Goal: Check status: Check status

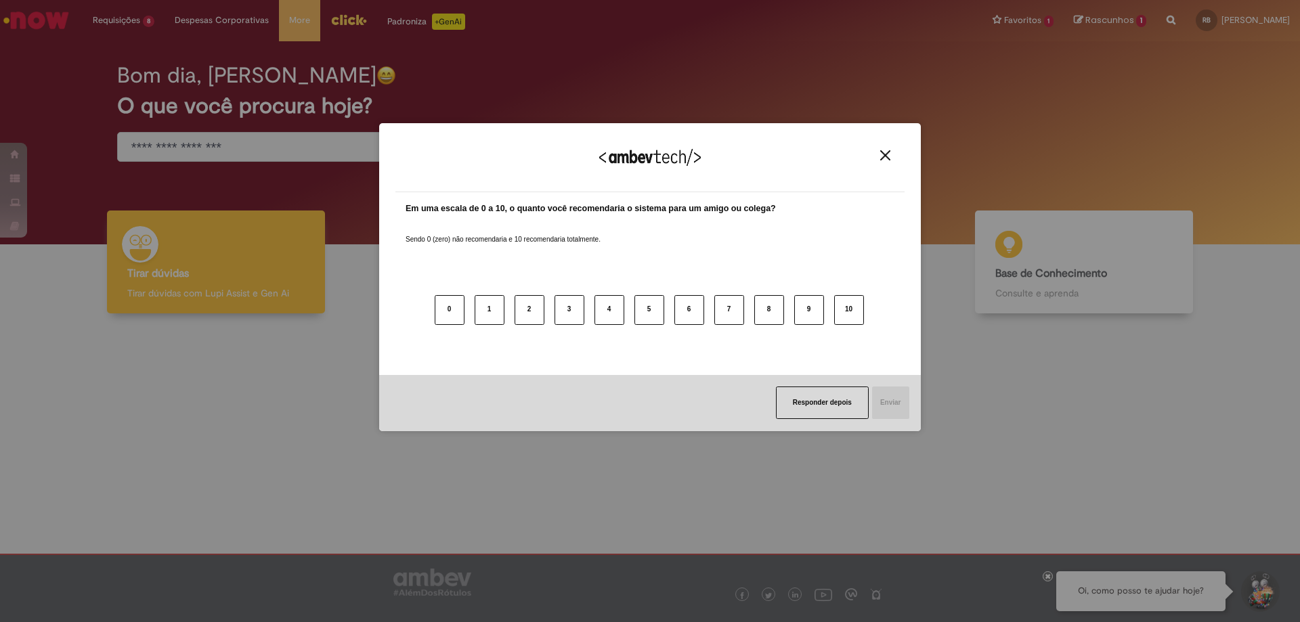
click at [887, 159] on img "Close" at bounding box center [885, 155] width 10 height 10
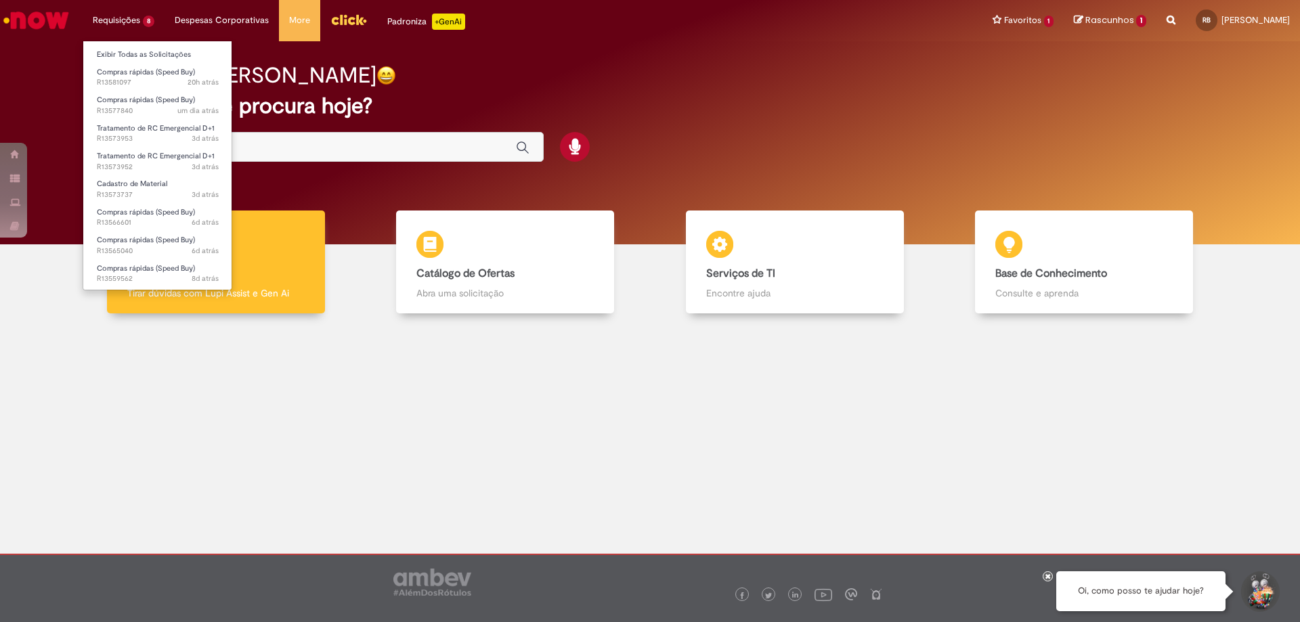
click at [133, 25] on li "Requisições 8 Exibir Todas as Solicitações Compras rápidas (Speed Buy) 20h atrá…" at bounding box center [124, 20] width 82 height 41
click at [133, 54] on link "Exibir Todas as Solicitações" at bounding box center [157, 54] width 149 height 15
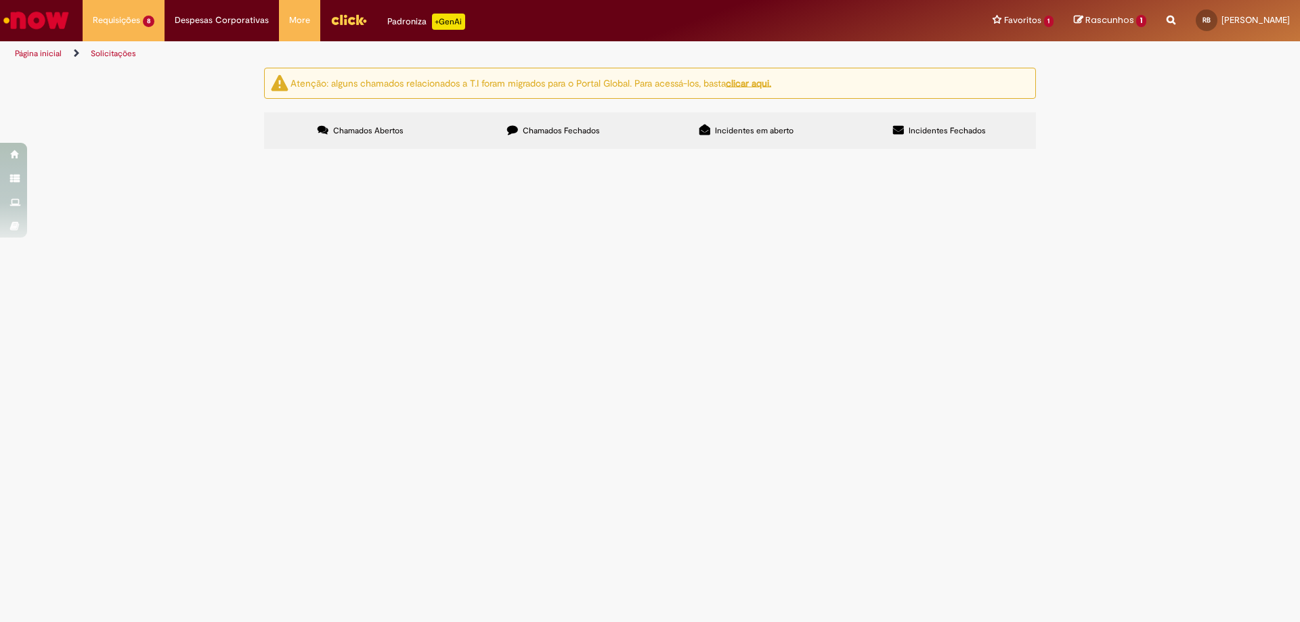
click at [0, 0] on span "substituir selo mecânico da bomba de retorno de água." at bounding box center [0, 0] width 0 height 0
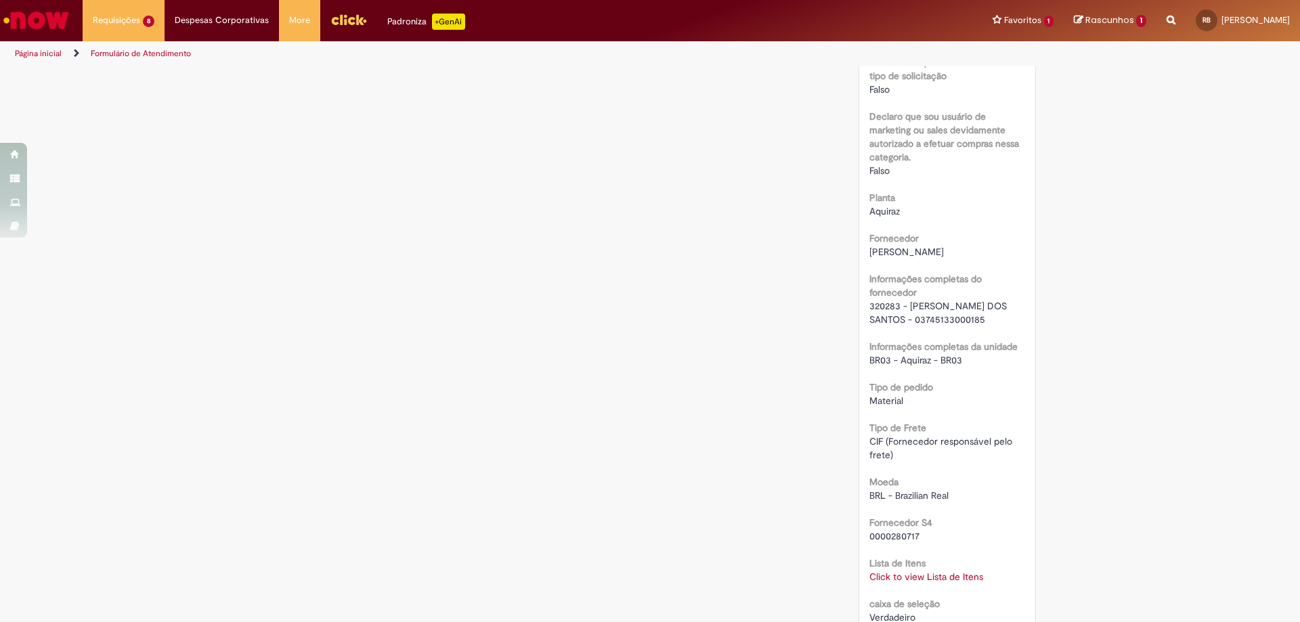
scroll to position [948, 0]
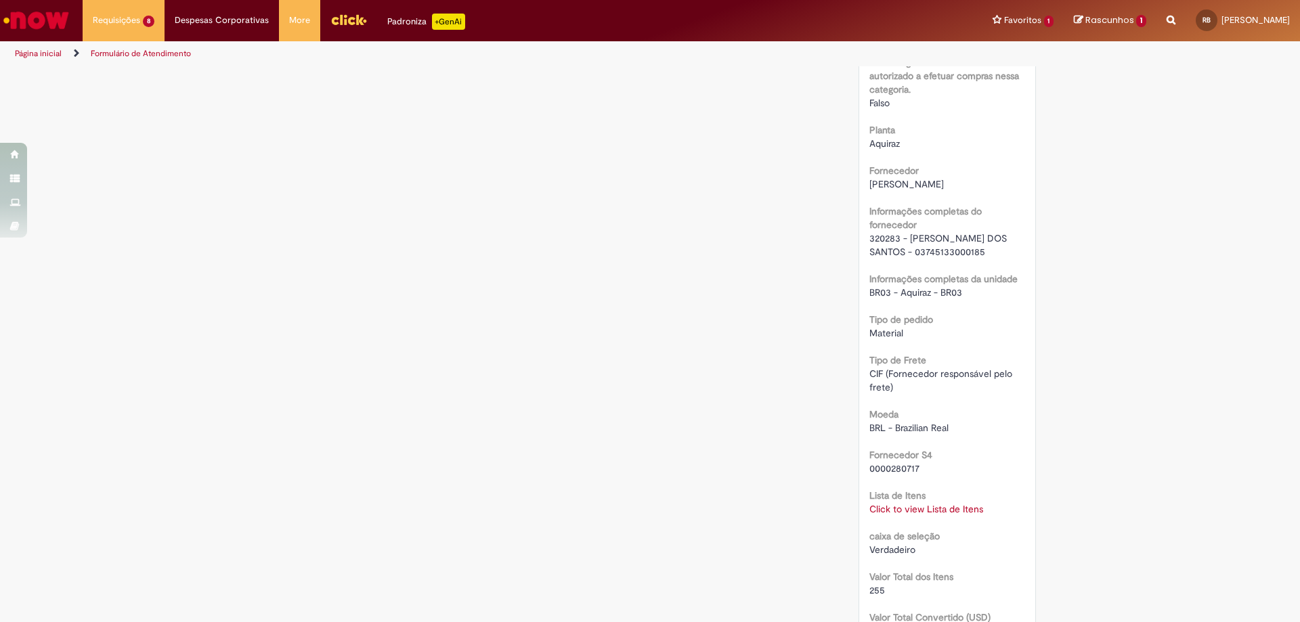
click at [926, 508] on link "Click to view Lista de Itens" at bounding box center [926, 509] width 114 height 12
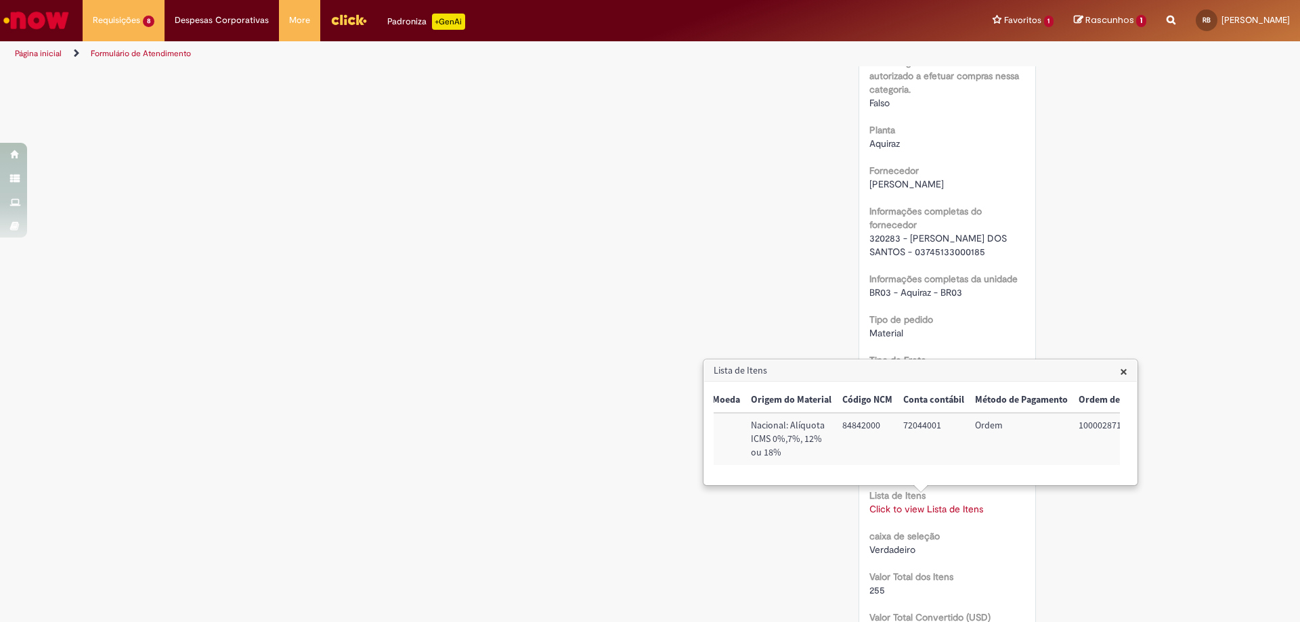
scroll to position [0, 591]
click at [1072, 429] on td "100002871197" at bounding box center [1082, 439] width 86 height 52
click at [1073, 429] on td "100002871197" at bounding box center [1082, 439] width 86 height 52
copy td "100002871197"
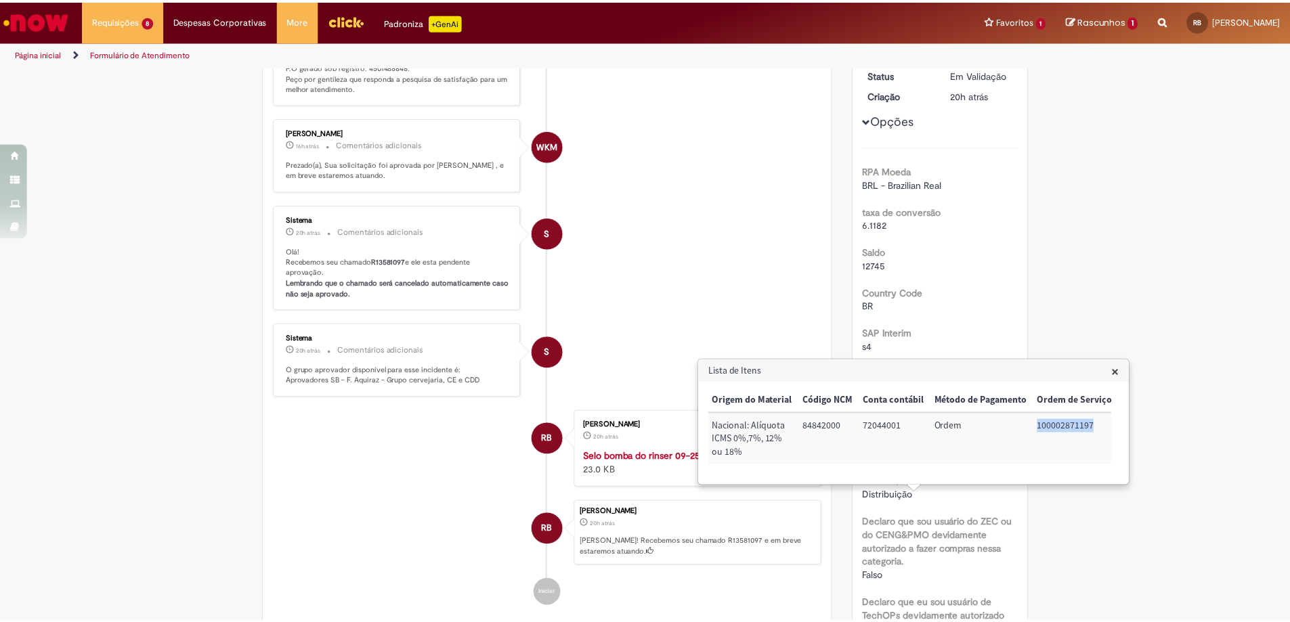
scroll to position [135, 0]
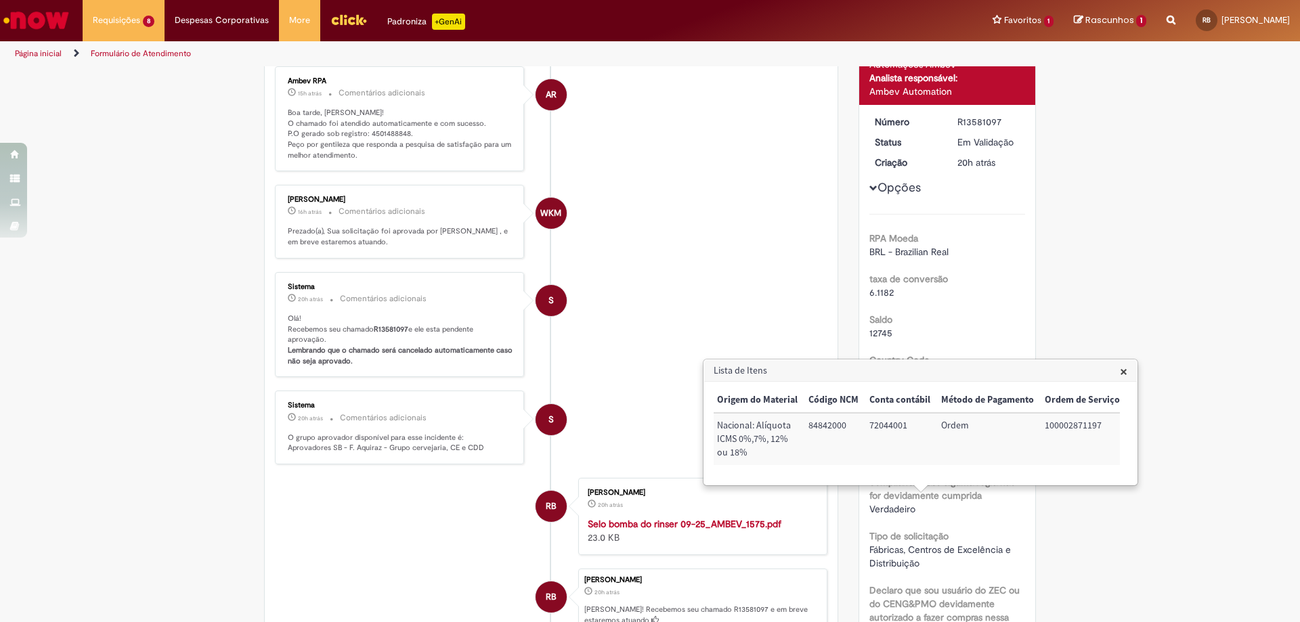
click at [389, 129] on p "Boa tarde, [PERSON_NAME]! O chamado foi atendido automaticamente e com sucesso.…" at bounding box center [400, 134] width 225 height 53
copy p "4501488848"
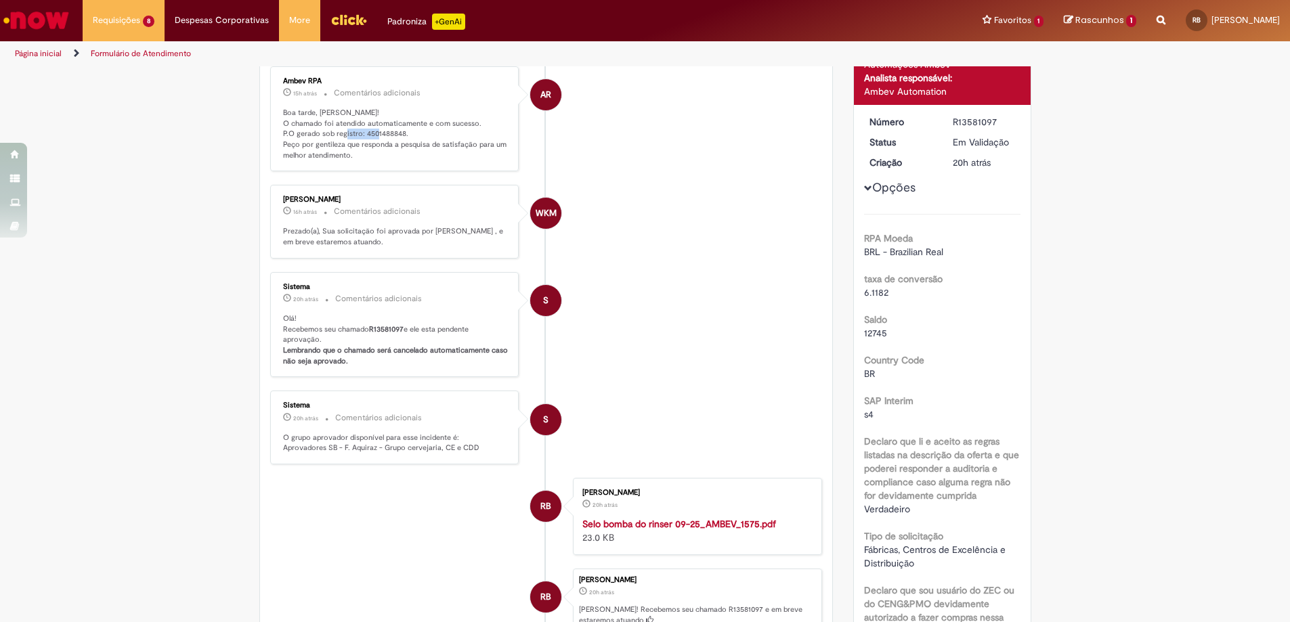
copy p "4501488848"
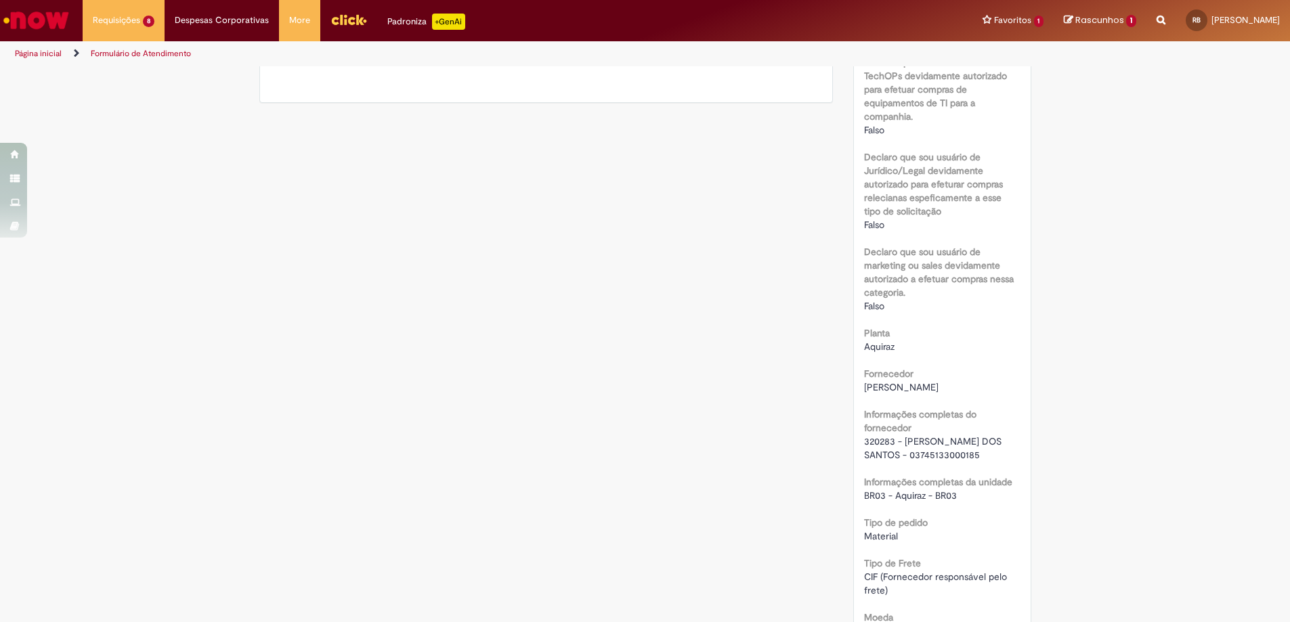
scroll to position [880, 0]
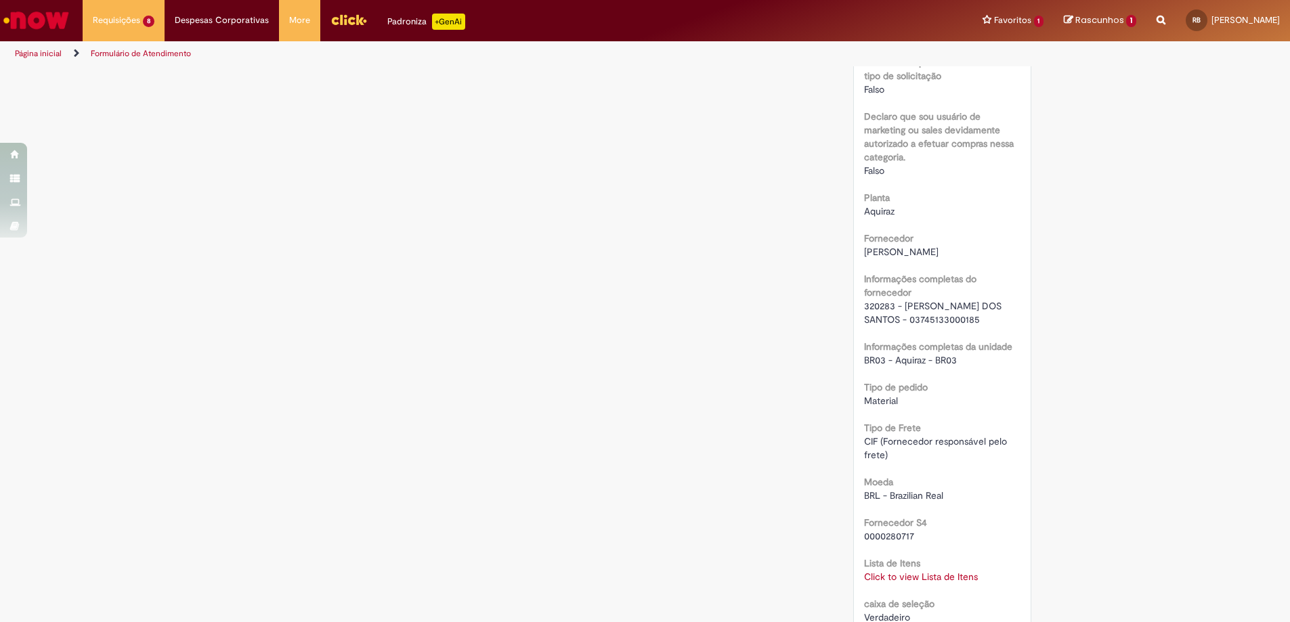
click at [873, 302] on span "320283 - [PERSON_NAME] DOS SANTOS - 03745133000185" at bounding box center [934, 313] width 140 height 26
copy span "320283"
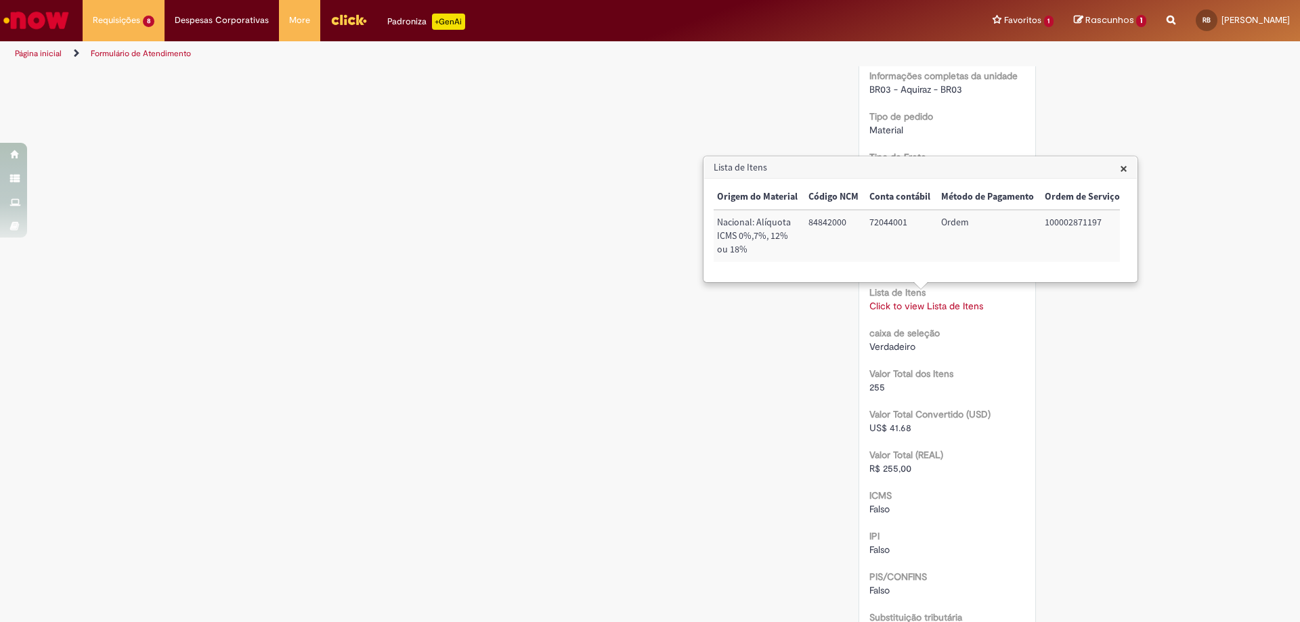
scroll to position [1219, 0]
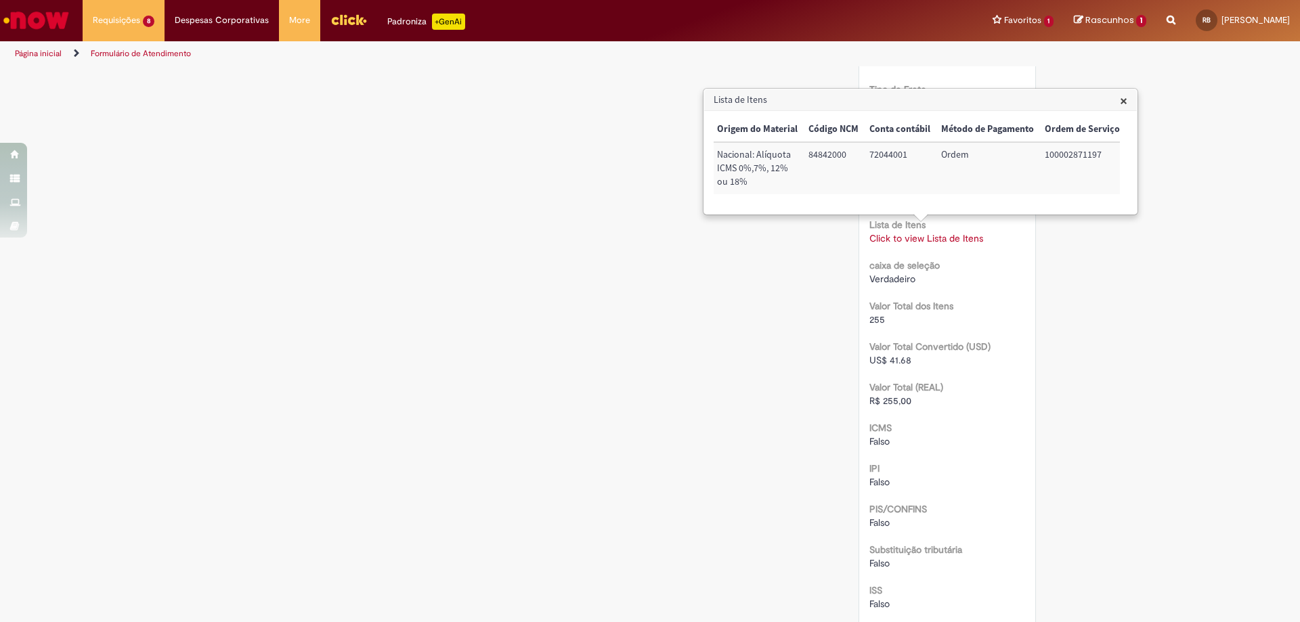
click at [1126, 99] on span "×" at bounding box center [1123, 100] width 7 height 18
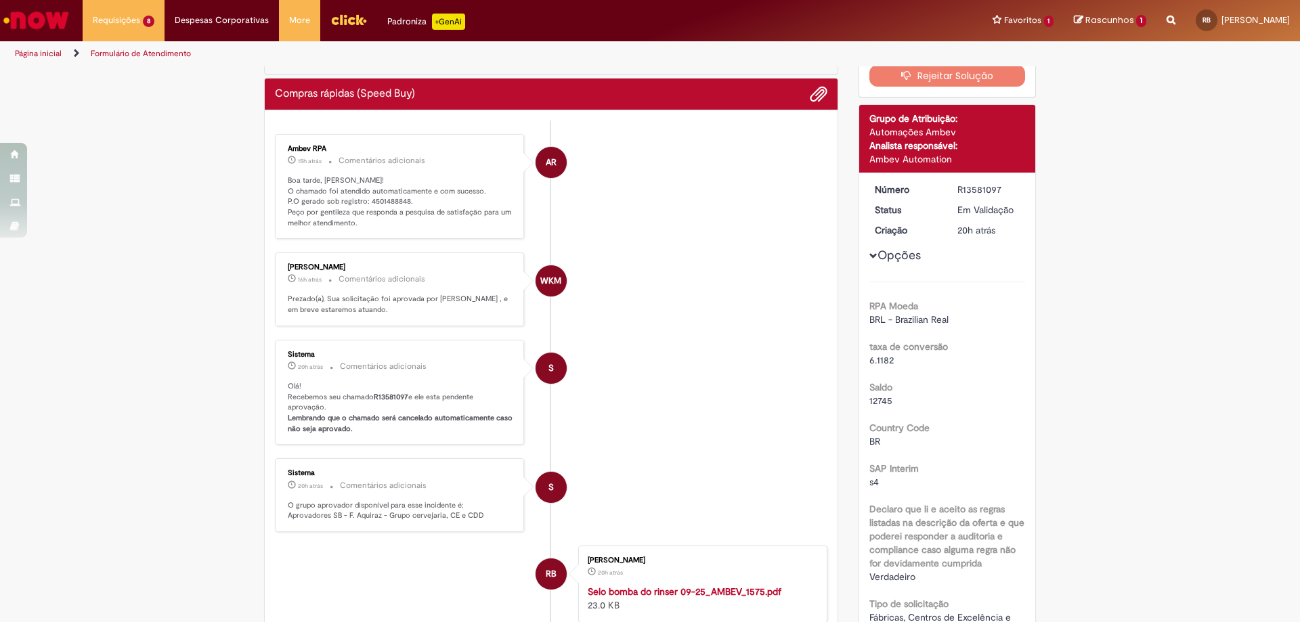
scroll to position [0, 0]
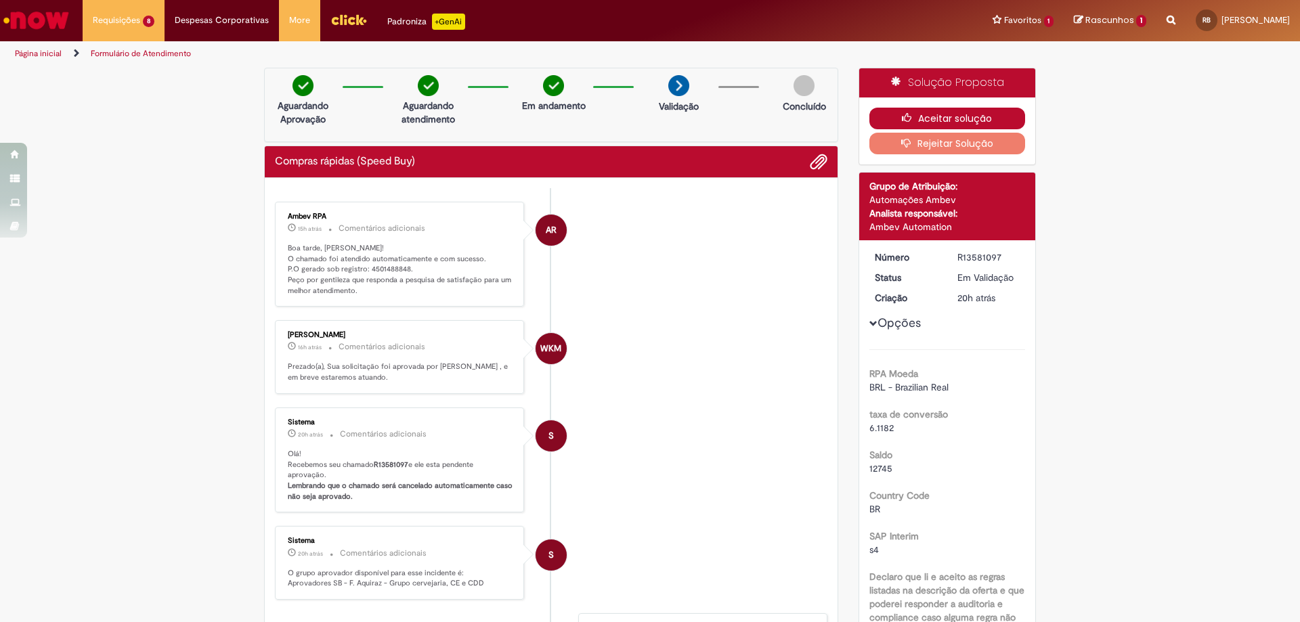
click at [988, 121] on button "Aceitar solução" at bounding box center [947, 119] width 156 height 22
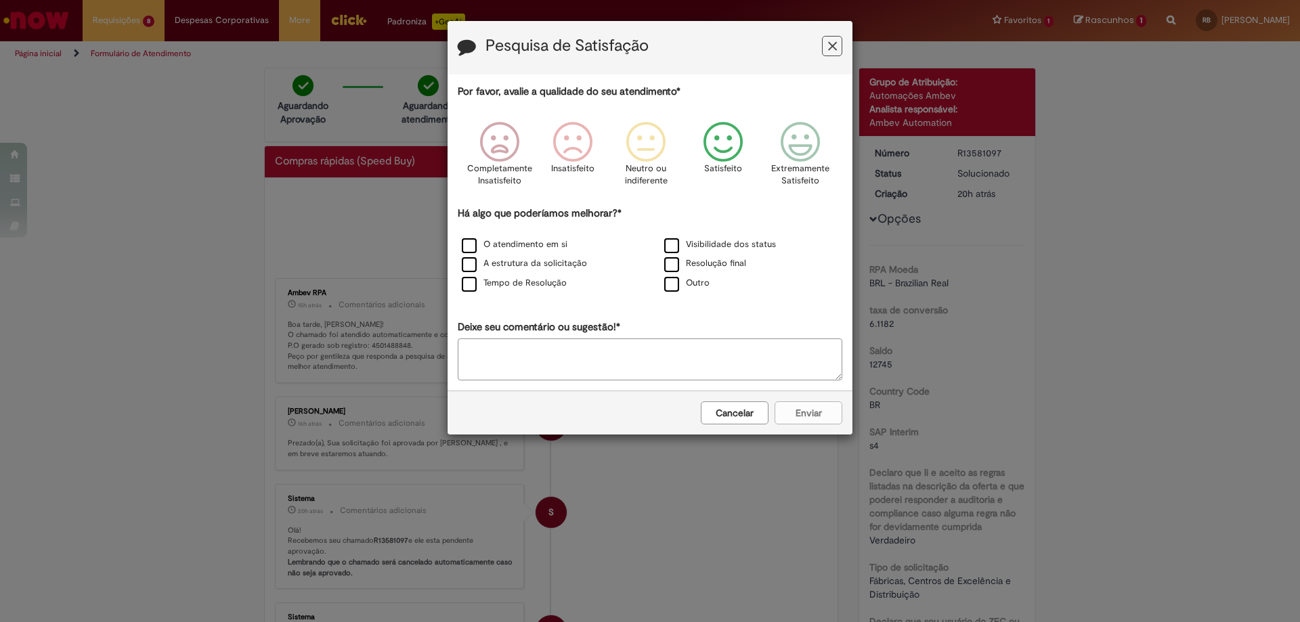
click at [724, 143] on icon "Feedback" at bounding box center [723, 142] width 51 height 41
click at [667, 261] on label "Resolução final" at bounding box center [705, 263] width 82 height 13
click at [795, 418] on button "Enviar" at bounding box center [808, 412] width 68 height 23
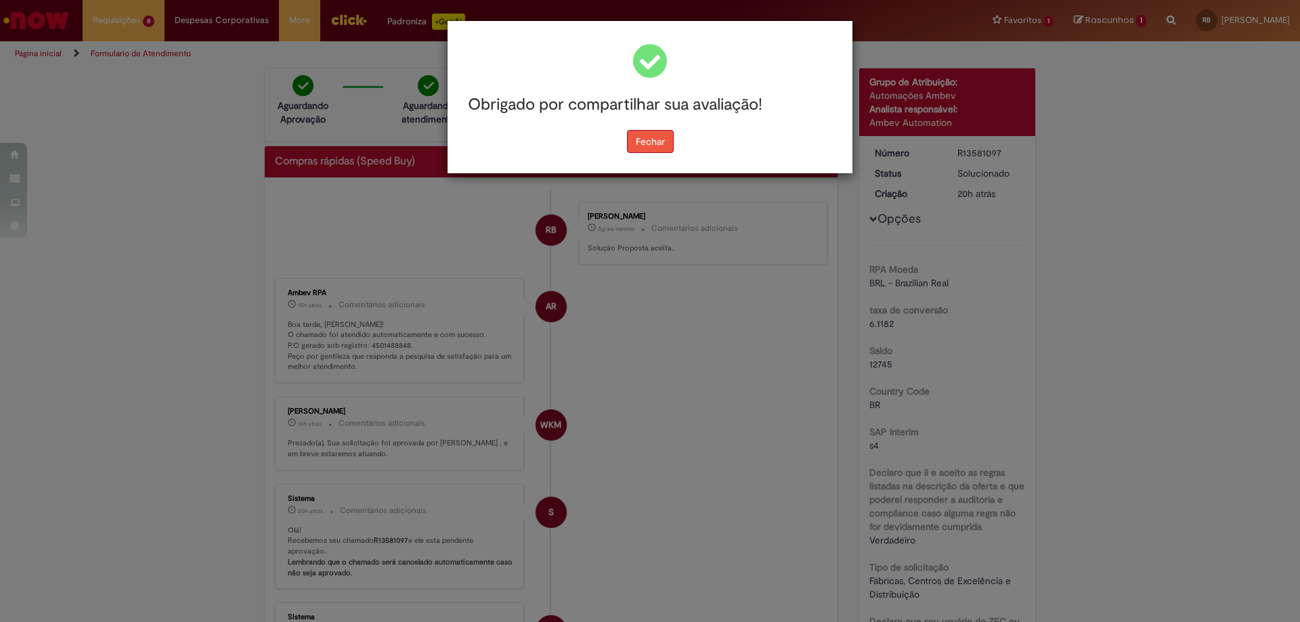
click at [659, 149] on button "Fechar" at bounding box center [650, 141] width 47 height 23
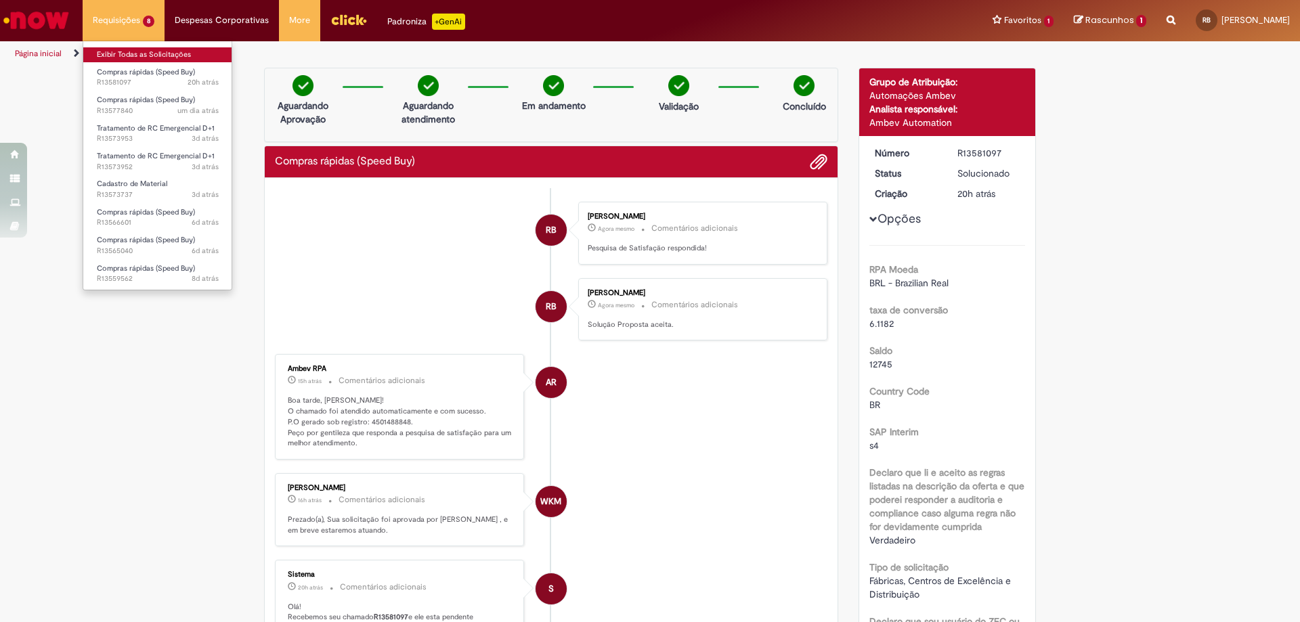
click at [139, 53] on link "Exibir Todas as Solicitações" at bounding box center [157, 54] width 149 height 15
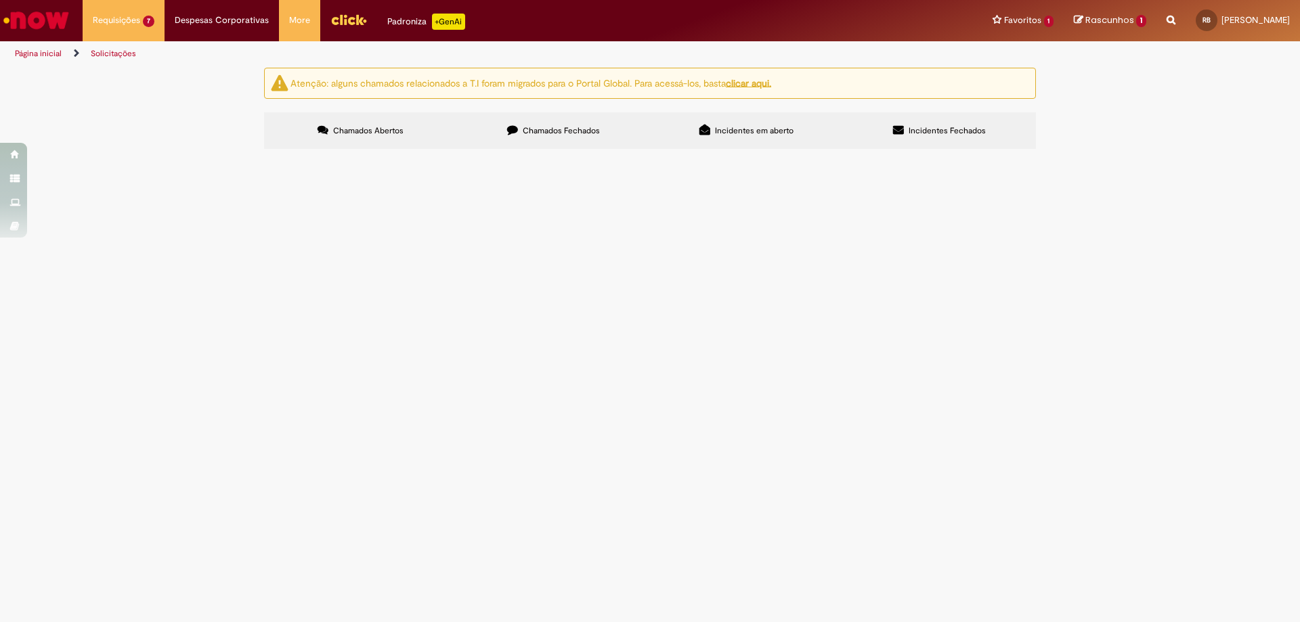
click at [0, 0] on input "Pesquisar" at bounding box center [0, 0] width 0 height 0
click at [546, 131] on span "Chamados Fechados" at bounding box center [561, 130] width 77 height 11
click at [0, 0] on input "Pesquisar" at bounding box center [0, 0] width 0 height 0
paste input "*********"
click at [0, 0] on input "*********" at bounding box center [0, 0] width 0 height 0
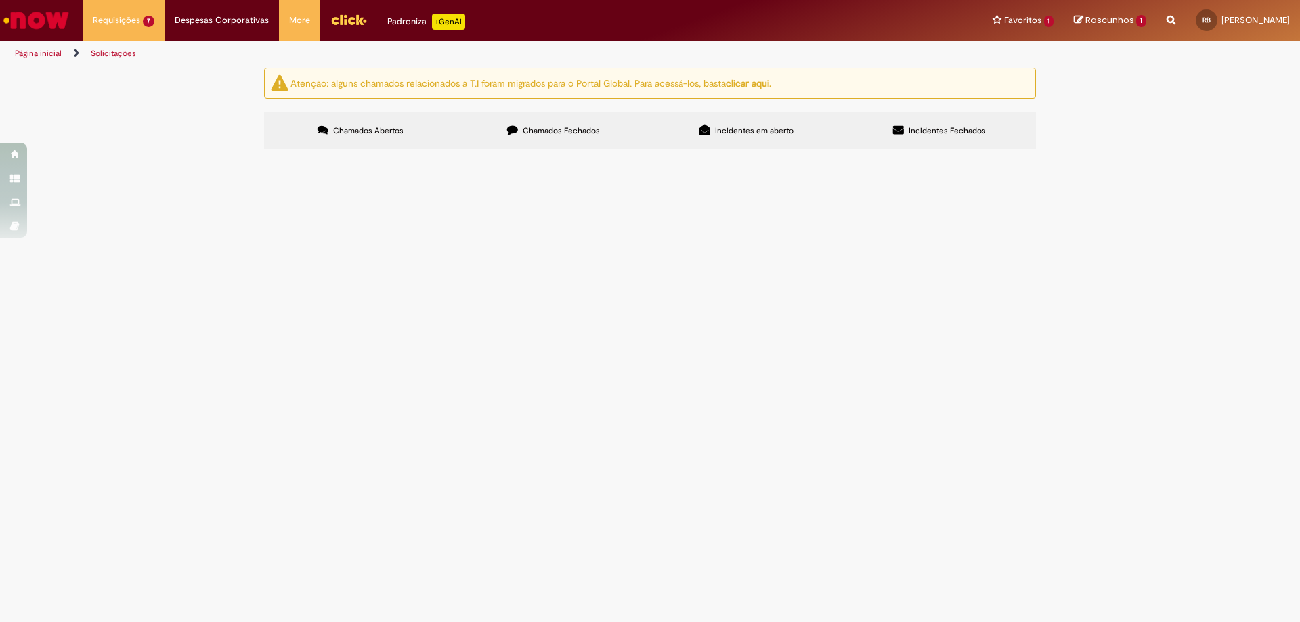
type input "*********"
click at [0, 0] on span "Pesquisar" at bounding box center [0, 0] width 0 height 0
click at [384, 135] on span "Chamados Abertos" at bounding box center [368, 130] width 70 height 11
click at [0, 0] on span "Bomba do Rinser queimada, necessário realizar o rebobinamento da bomba REBOBINA…" at bounding box center [0, 0] width 0 height 0
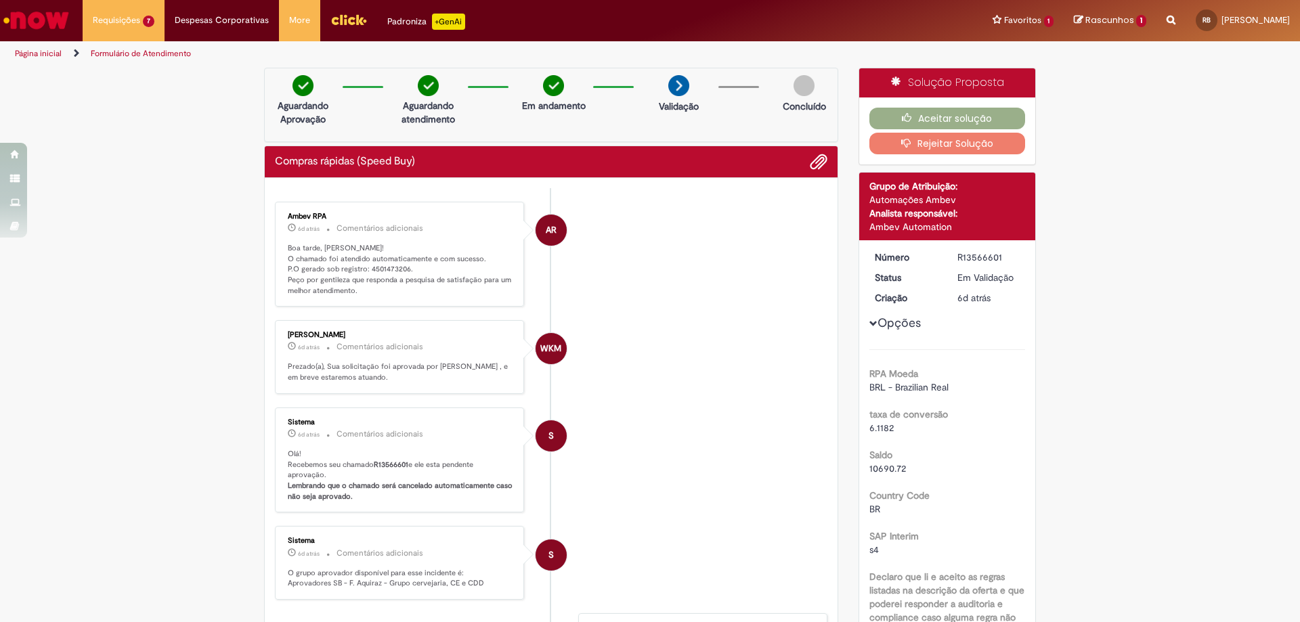
click at [384, 272] on p "Boa tarde, [PERSON_NAME]! O chamado foi atendido automaticamente e com sucesso.…" at bounding box center [400, 269] width 225 height 53
copy p "4501473206"
click at [958, 116] on button "Aceitar solução" at bounding box center [947, 119] width 156 height 22
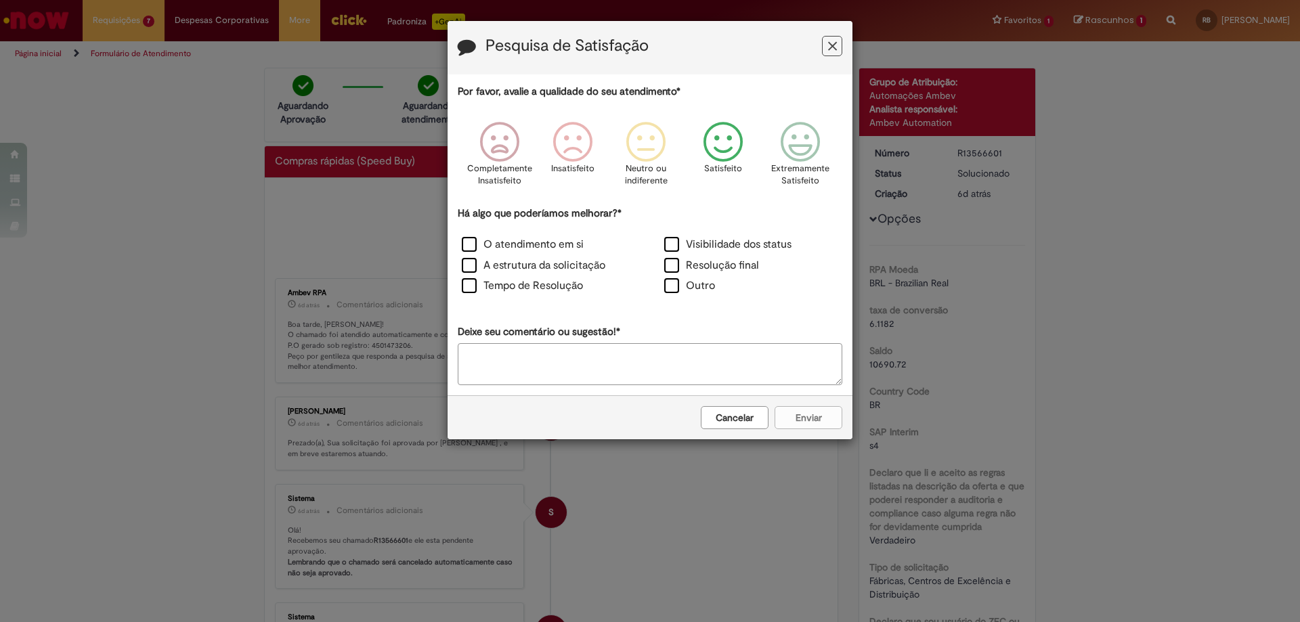
click at [722, 133] on icon "Feedback" at bounding box center [723, 142] width 51 height 41
click at [686, 262] on label "Resolução final" at bounding box center [711, 266] width 95 height 16
click at [810, 420] on button "Enviar" at bounding box center [808, 417] width 68 height 23
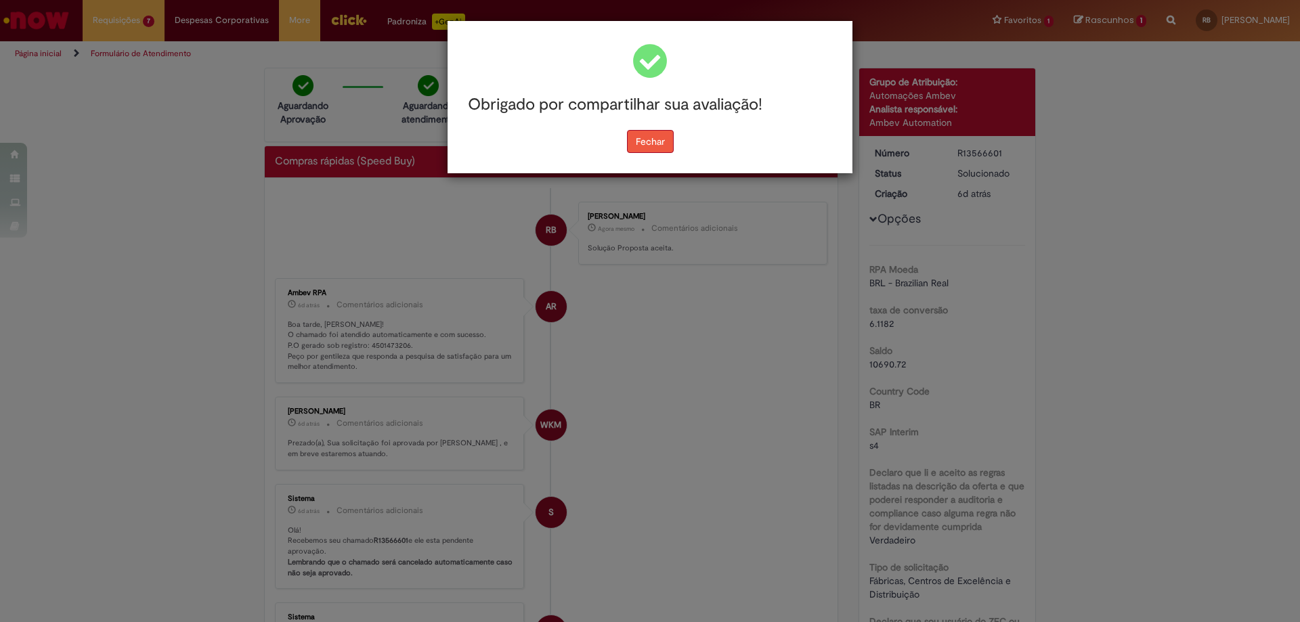
click at [659, 145] on button "Fechar" at bounding box center [650, 141] width 47 height 23
